Goal: Information Seeking & Learning: Learn about a topic

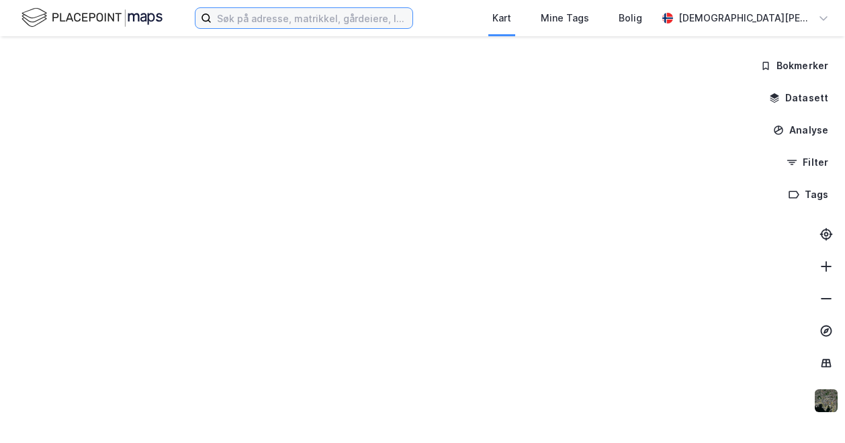
click at [273, 16] on input at bounding box center [312, 18] width 201 height 20
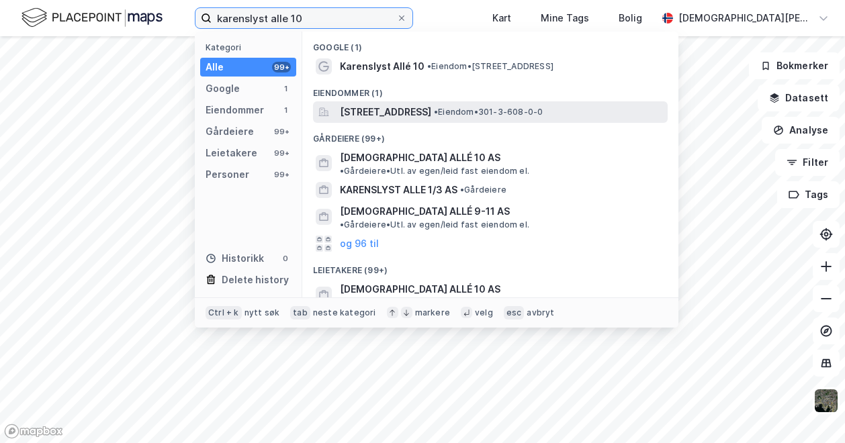
type input "karenslyst alle 10"
click at [387, 118] on span "[STREET_ADDRESS]" at bounding box center [385, 112] width 91 height 16
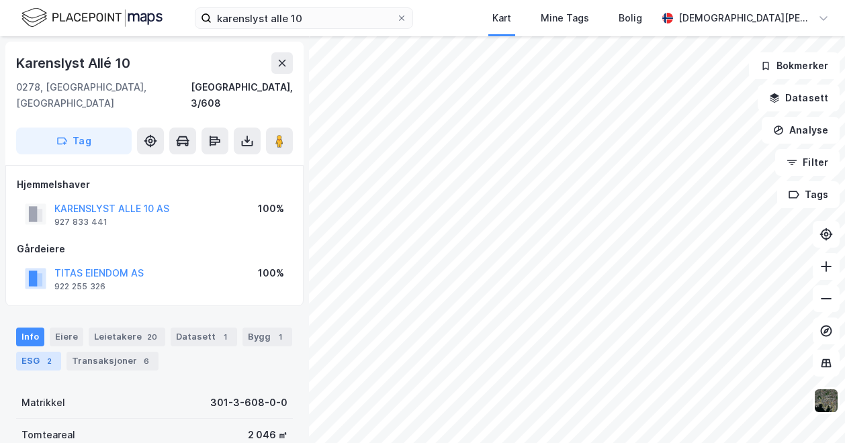
click at [38, 352] on div "ESG 2" at bounding box center [38, 361] width 45 height 19
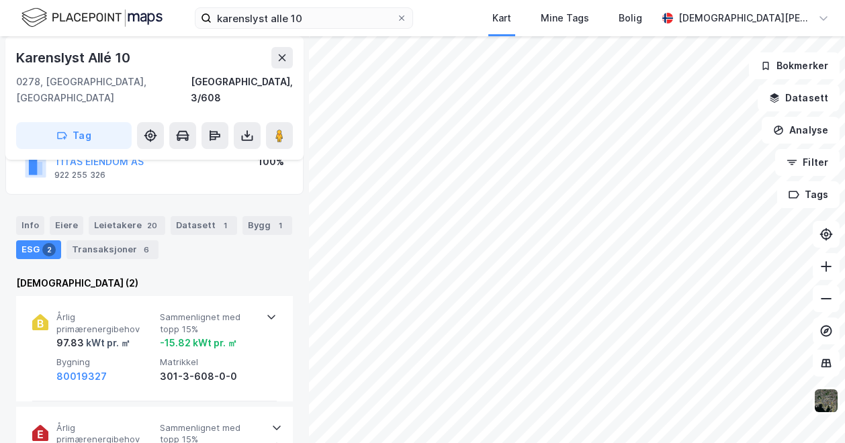
scroll to position [112, 0]
